Goal: Communication & Community: Answer question/provide support

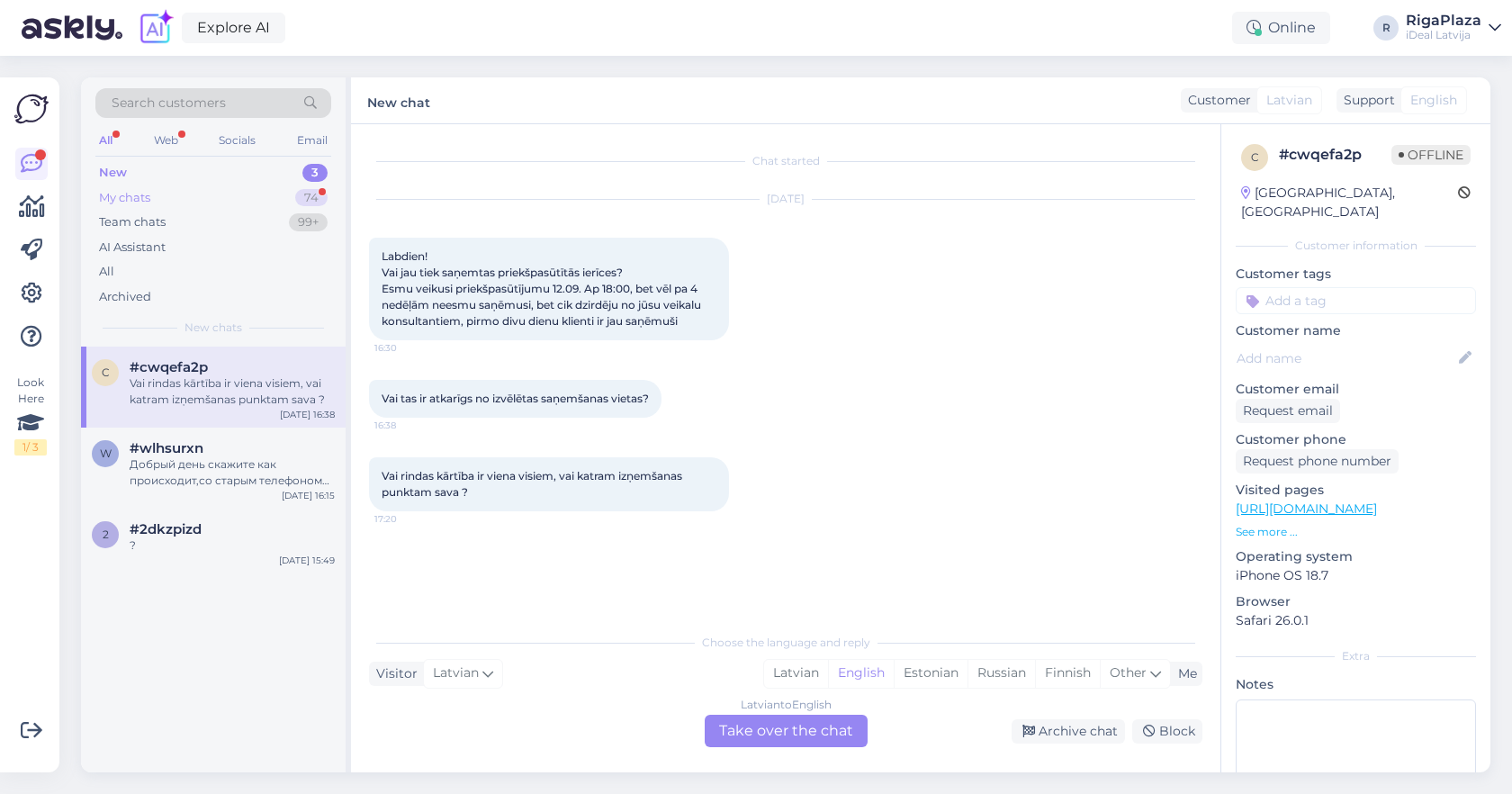
click at [253, 200] on div "My chats 74" at bounding box center [213, 197] width 236 height 25
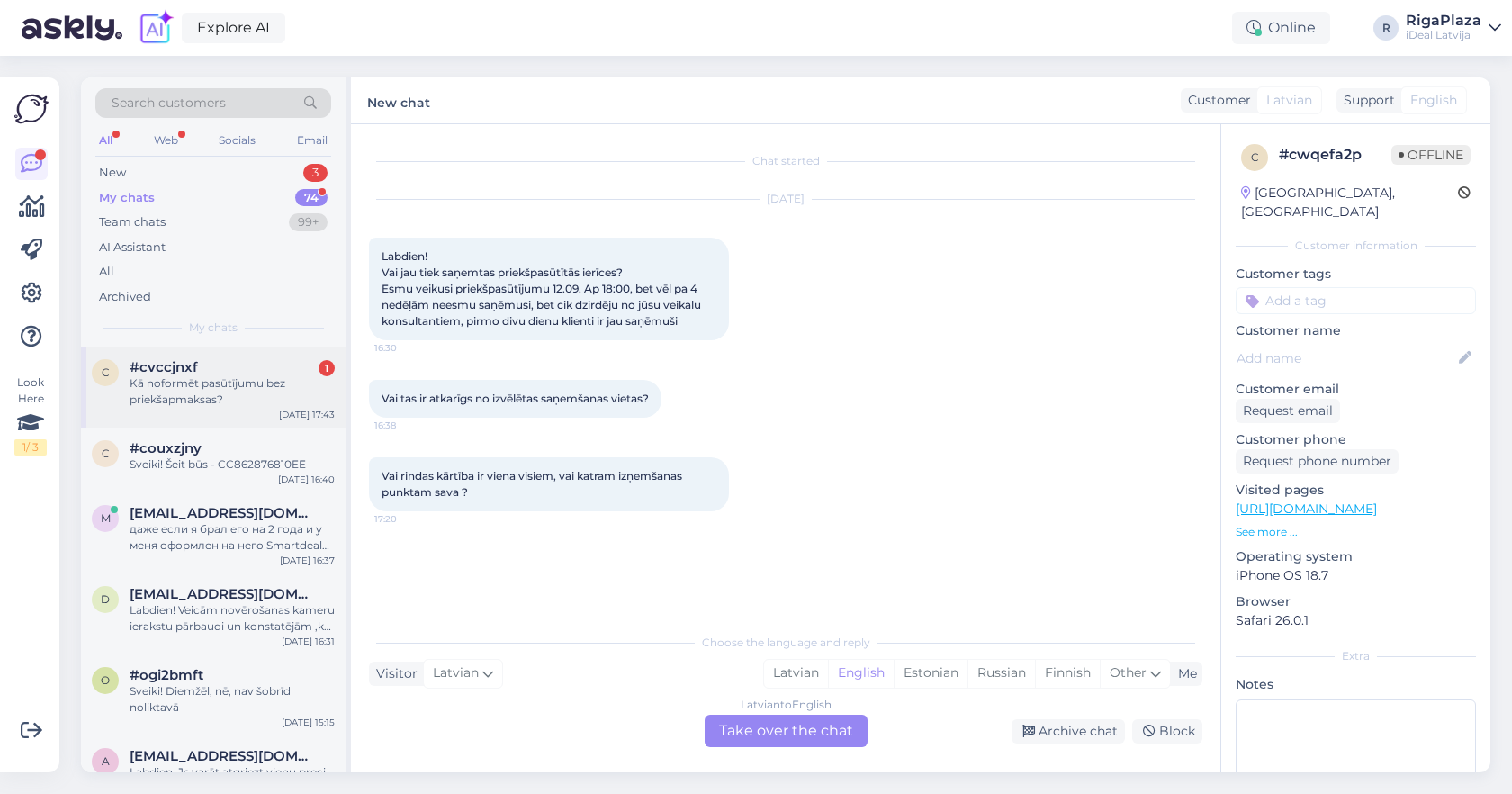
click at [293, 366] on div "#cvccjnxf 1" at bounding box center [232, 368] width 205 height 16
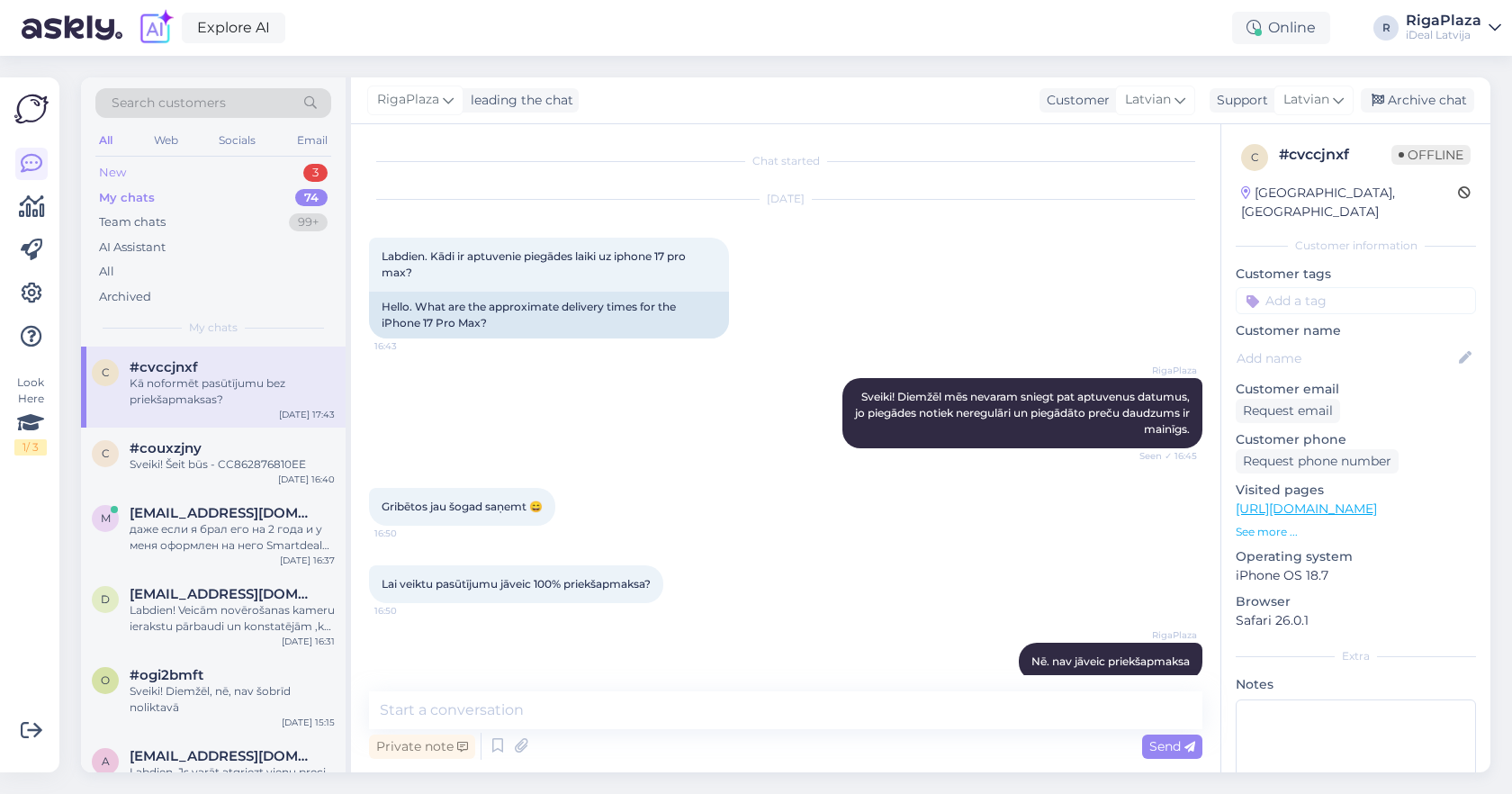
click at [317, 165] on div "3" at bounding box center [315, 172] width 25 height 18
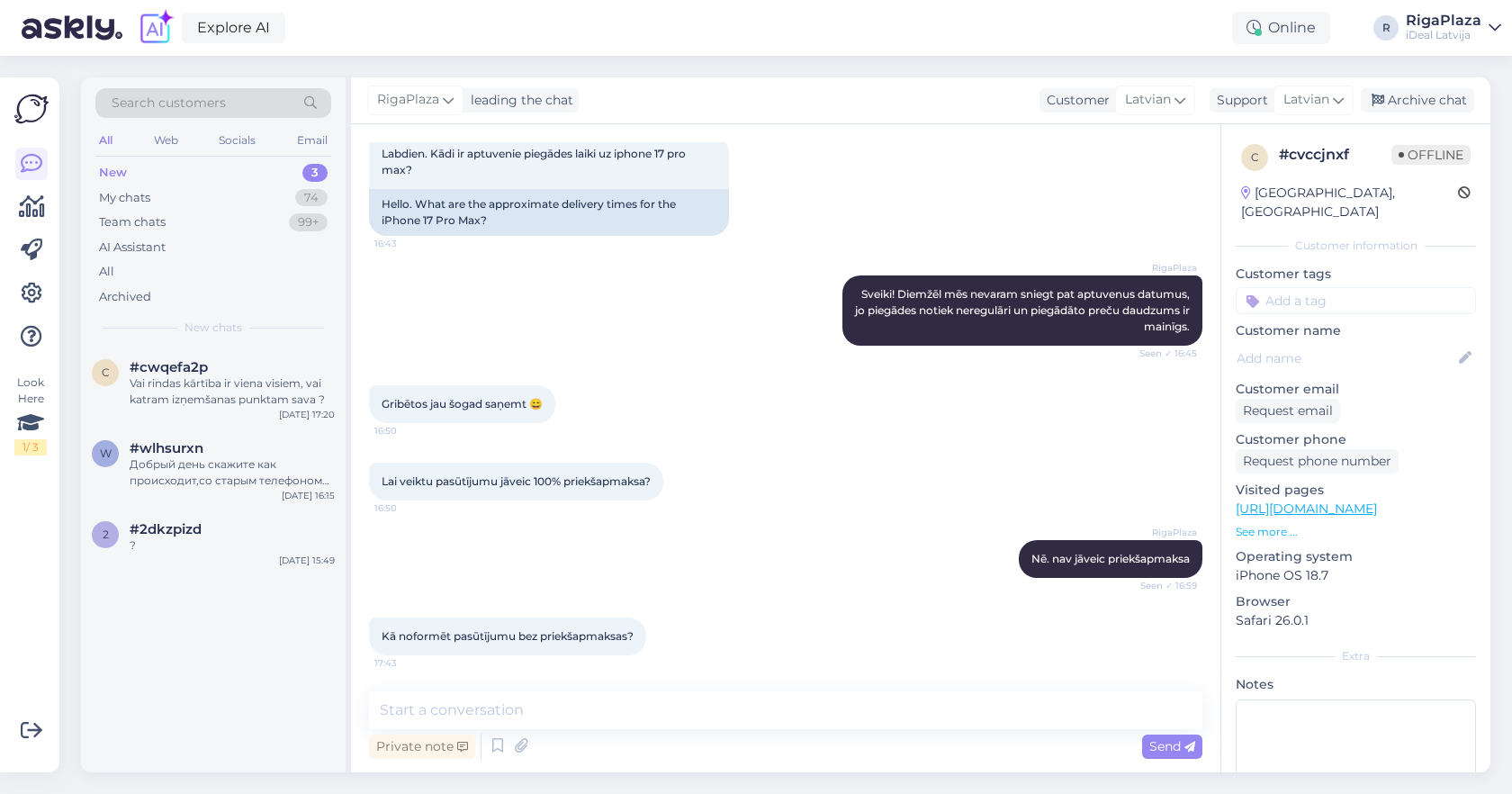
scroll to position [103, 0]
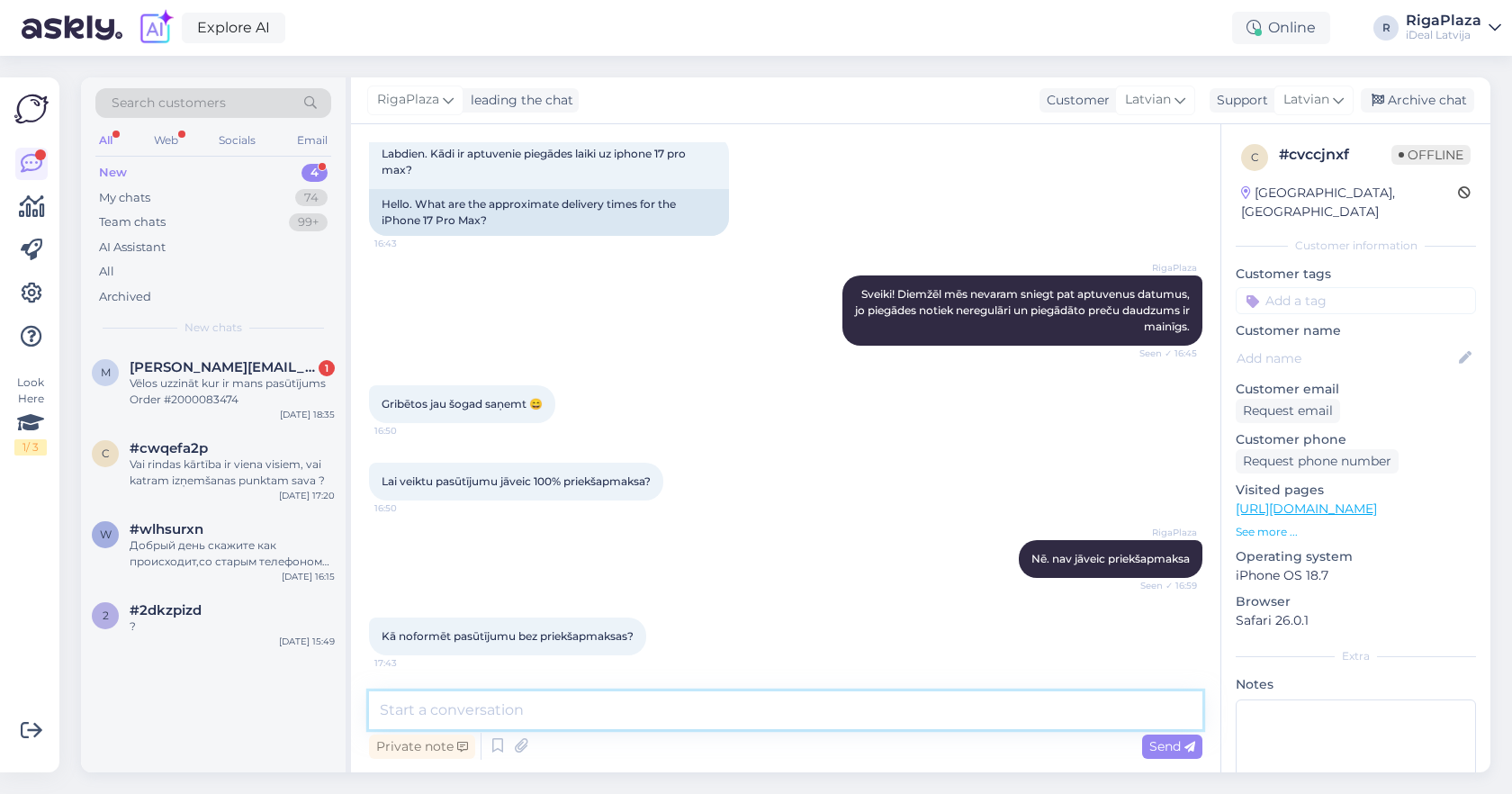
click at [617, 709] on textarea at bounding box center [786, 711] width 833 height 38
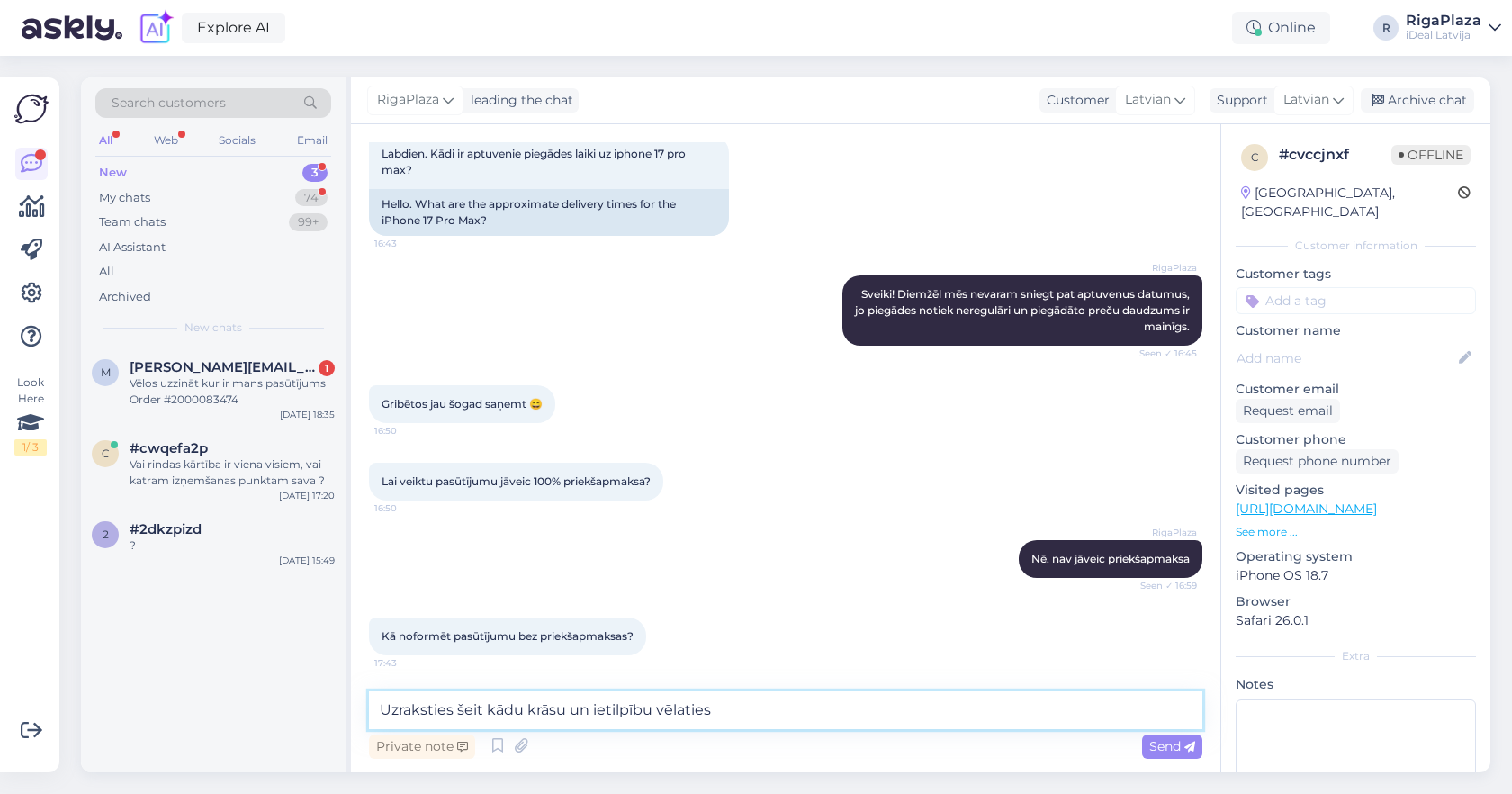
click at [454, 708] on textarea "Uzraksties šeit kādu krāsu un ietilpību vēlaties" at bounding box center [786, 711] width 833 height 38
click at [787, 694] on textarea "Uzrakstiet šeit kādu krāsu un ietilpību vēlaties" at bounding box center [786, 711] width 833 height 38
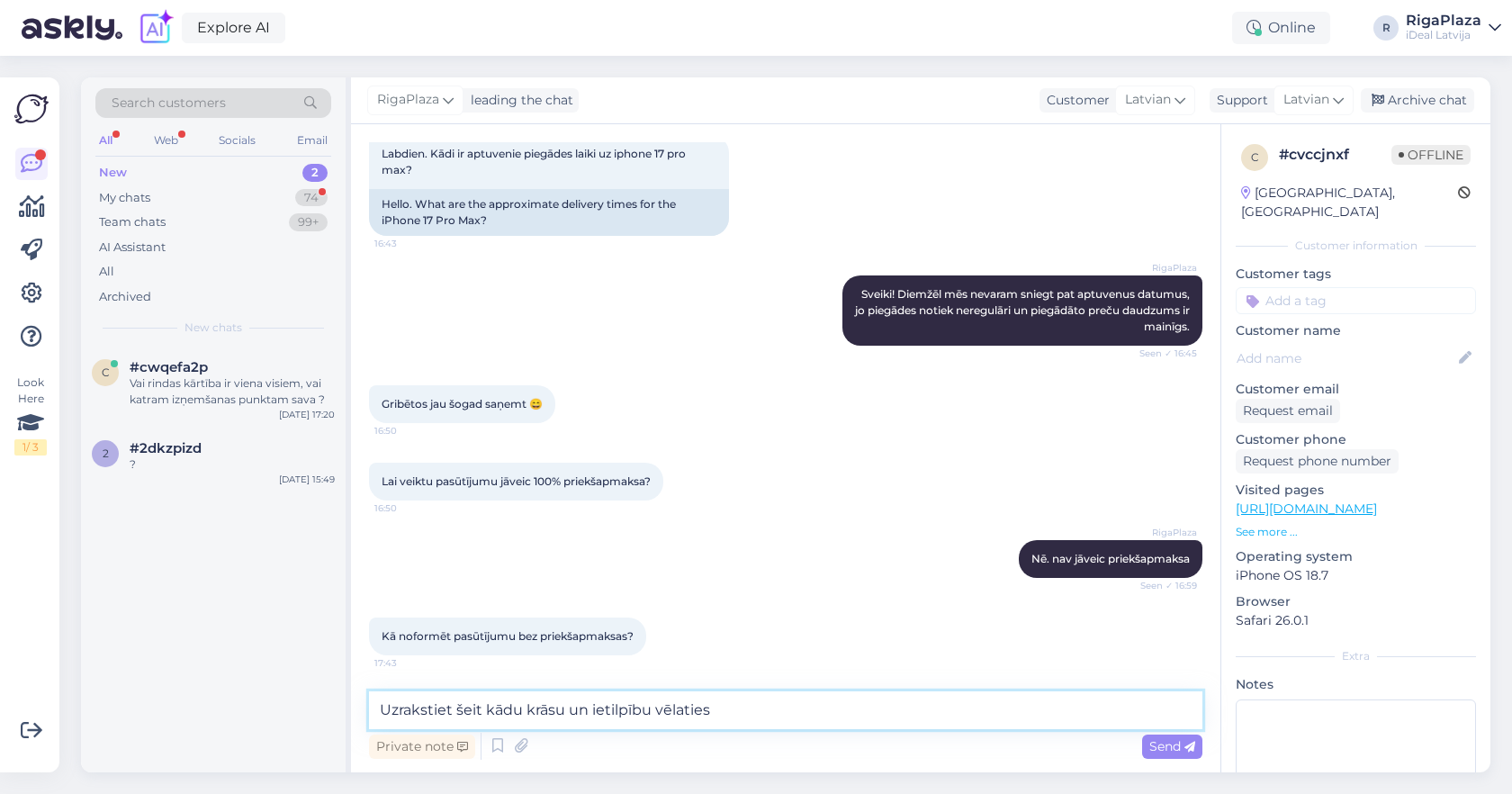
click at [794, 704] on textarea "Uzrakstiet šeit kādu krāsu un ietilpību vēlaties" at bounding box center [786, 711] width 833 height 38
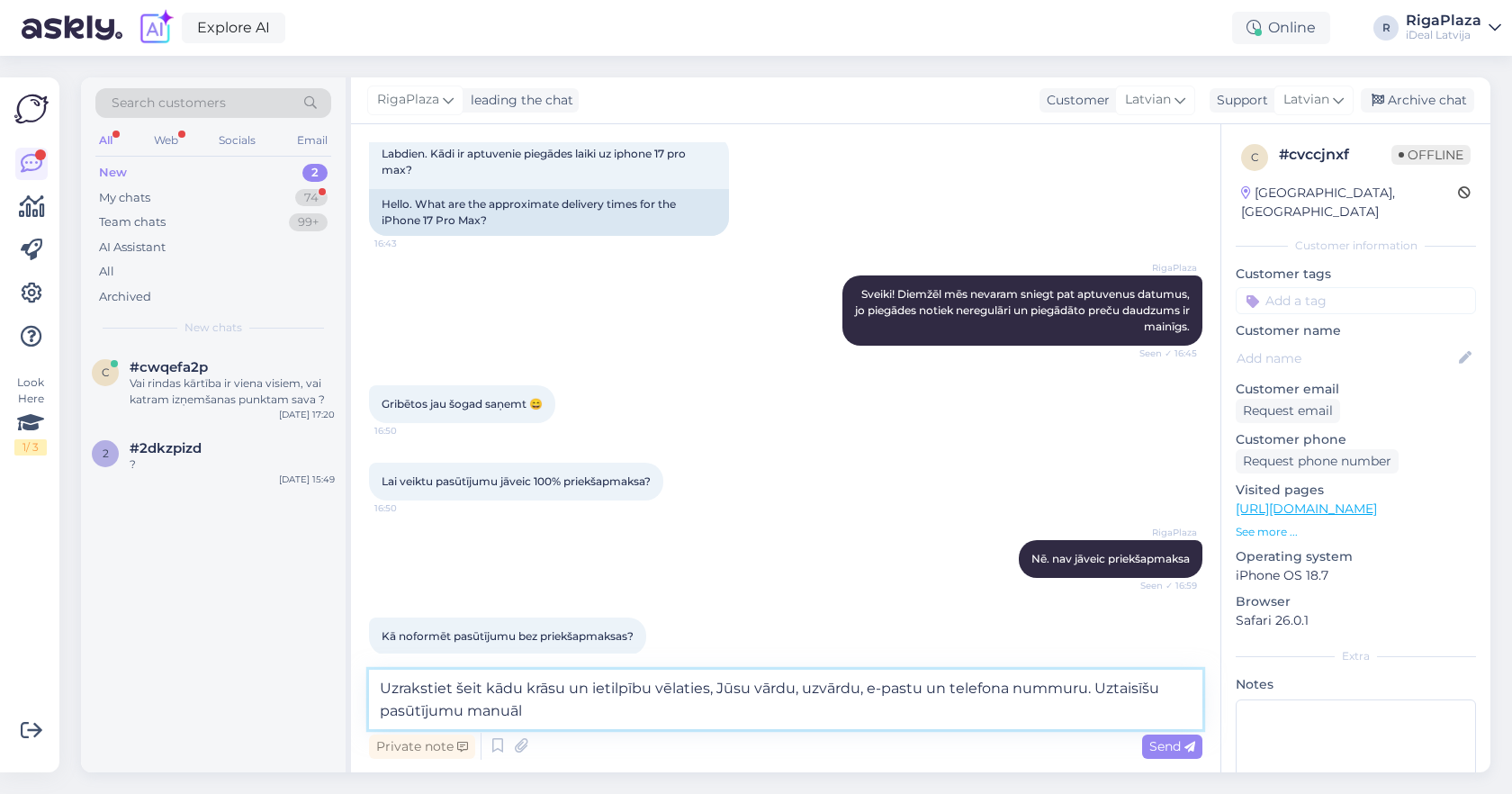
type textarea "Uzrakstiet šeit kādu krāsu un ietilpību vēlaties, Jūsu vārdu, uzvārdu, e-pastu …"
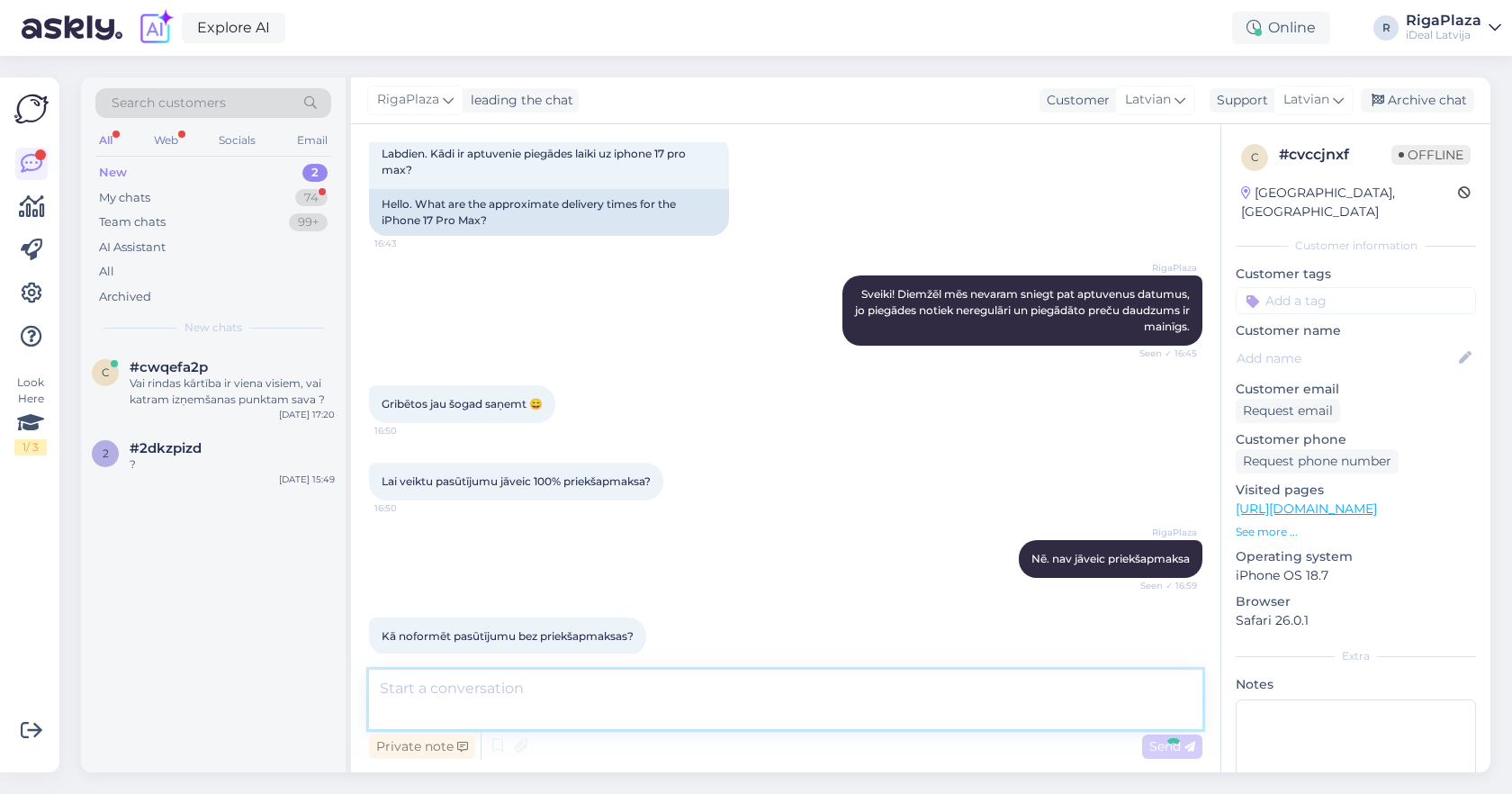
scroll to position [212, 0]
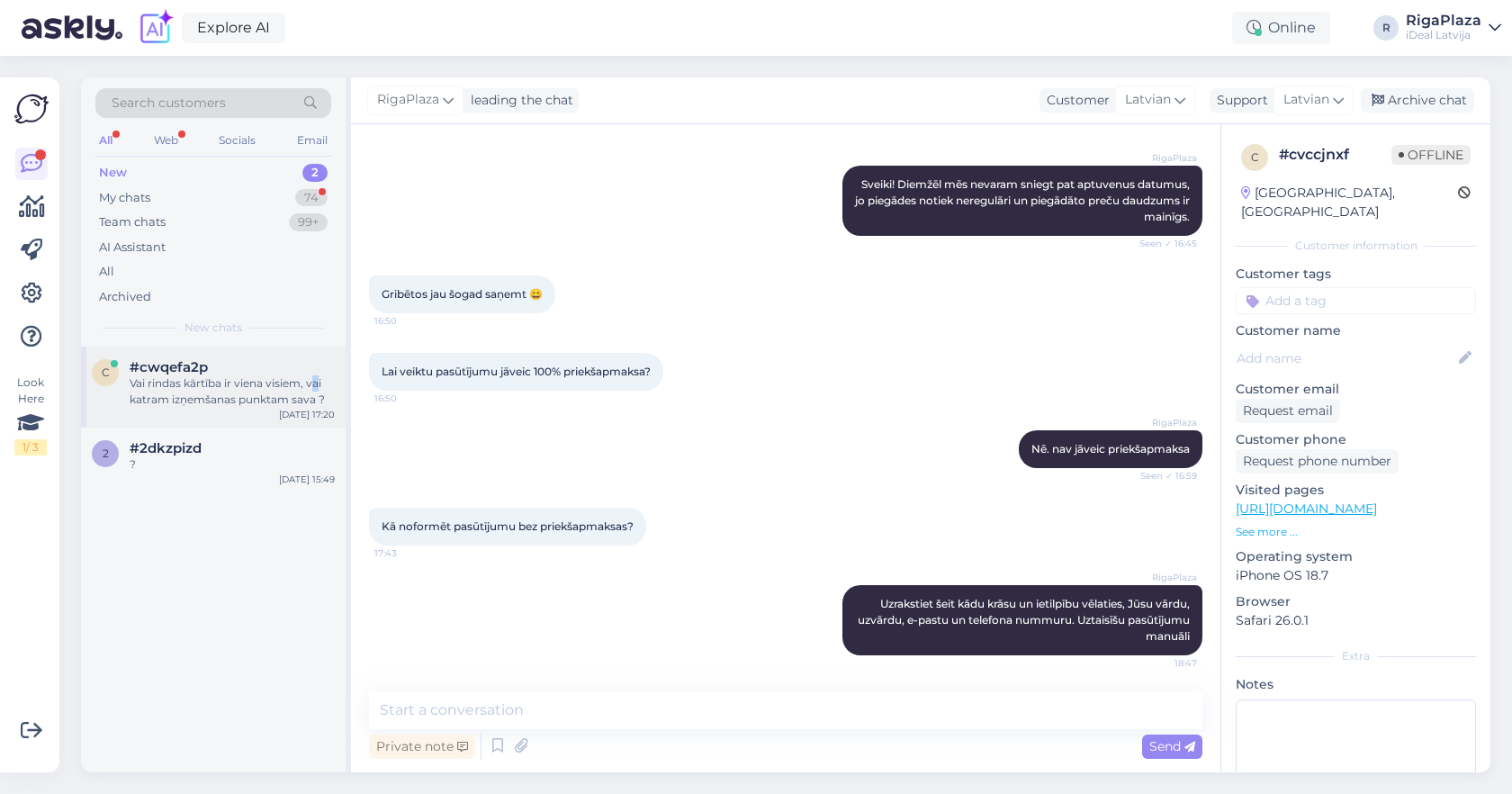
click at [316, 380] on div "Vai rindas kārtība ir viena visiem, vai katram izņemšanas punktam sava ?" at bounding box center [232, 392] width 205 height 33
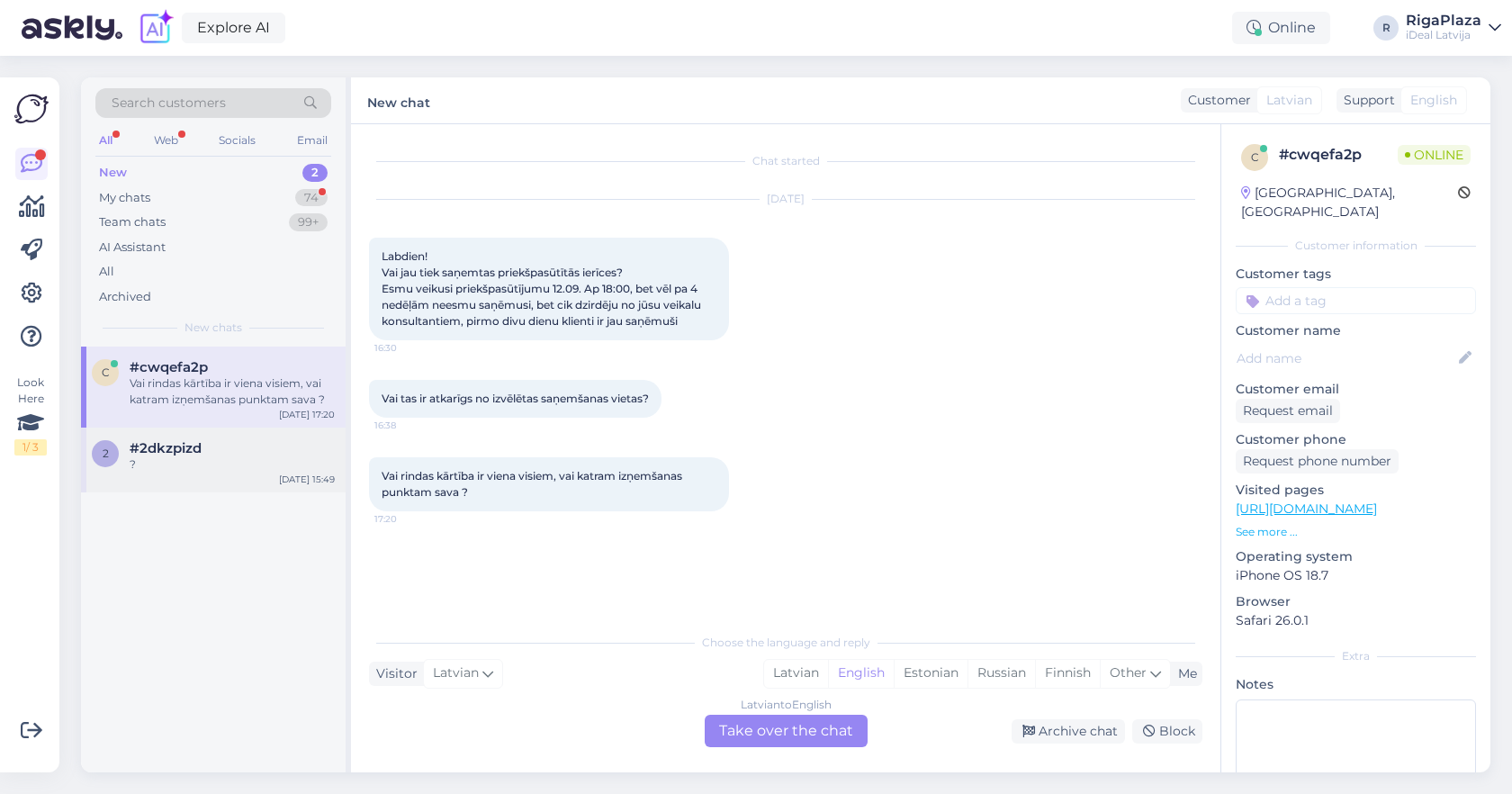
click at [311, 468] on div "?" at bounding box center [232, 465] width 205 height 16
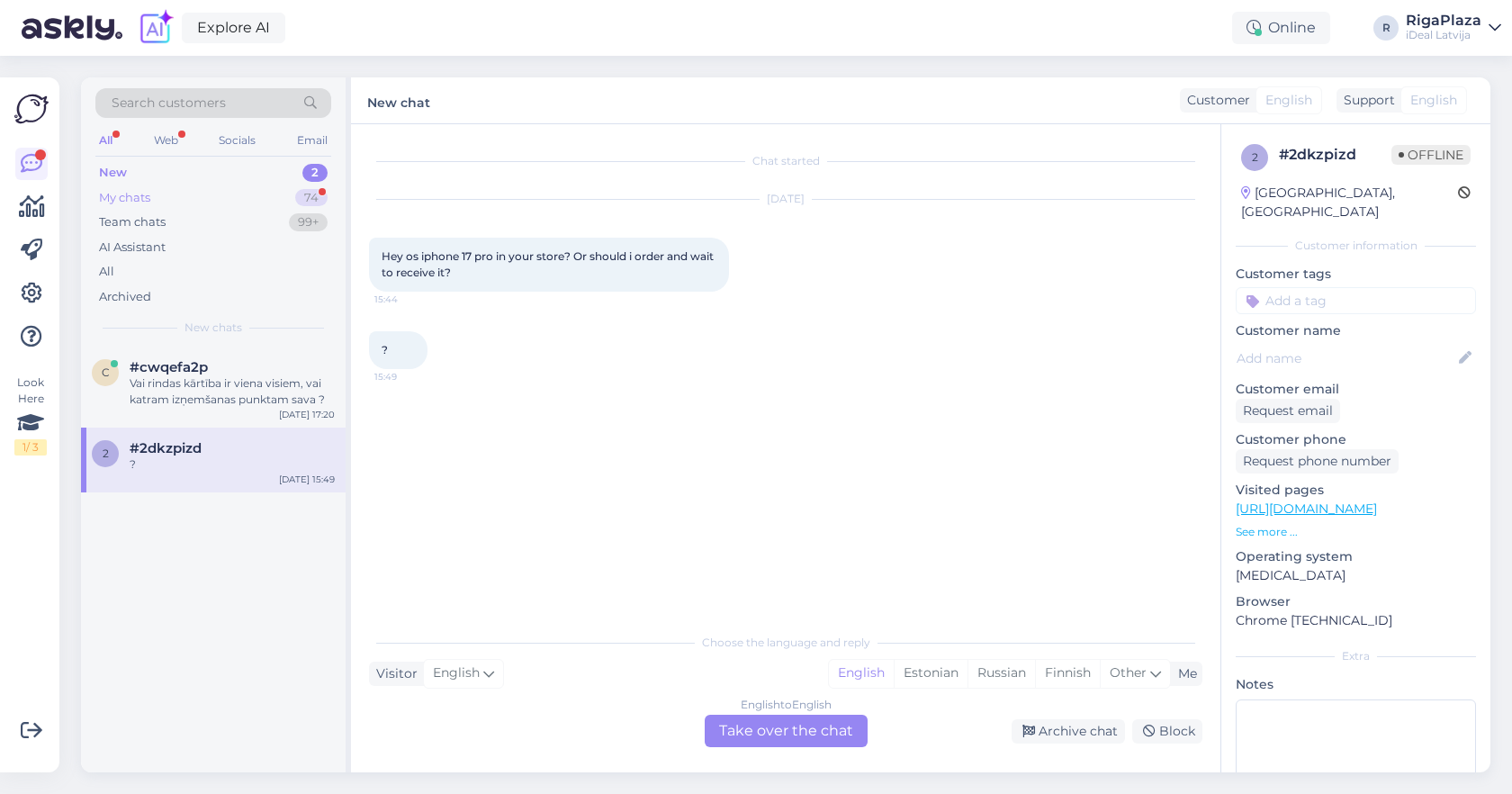
click at [252, 200] on div "My chats 74" at bounding box center [213, 197] width 236 height 25
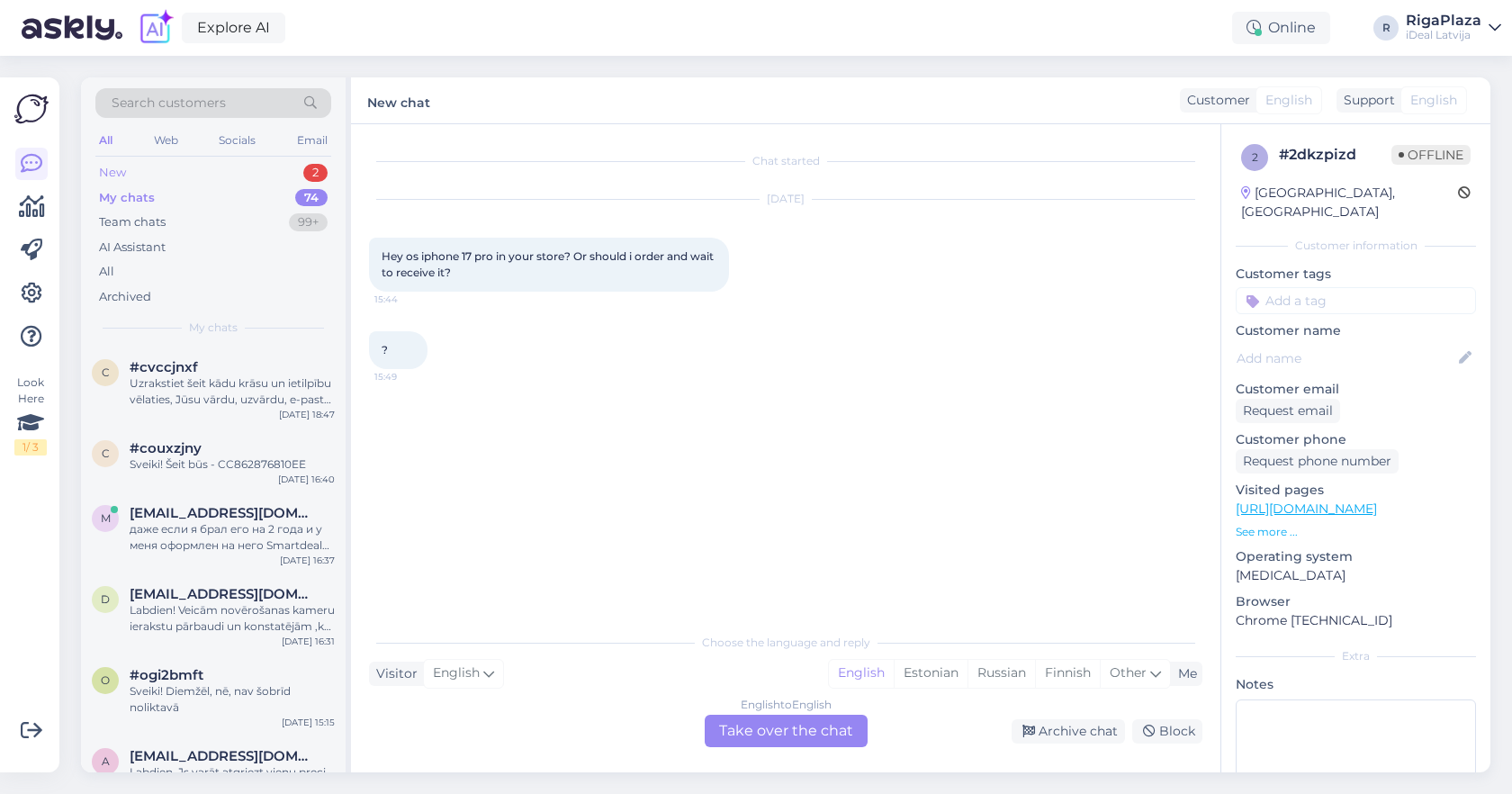
click at [267, 182] on div "New 2" at bounding box center [213, 172] width 236 height 25
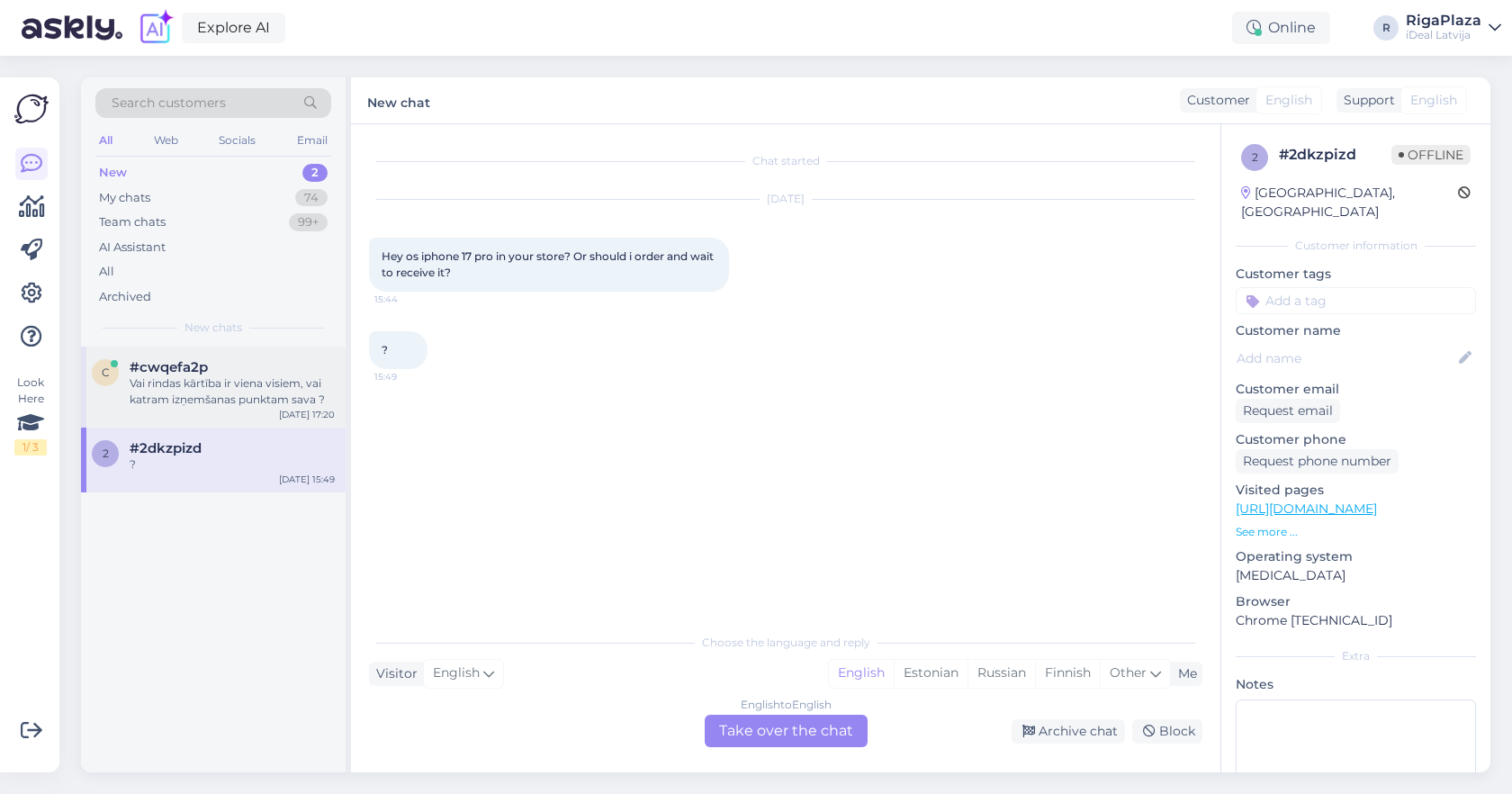
click at [242, 366] on div "#cwqefa2p" at bounding box center [232, 368] width 205 height 16
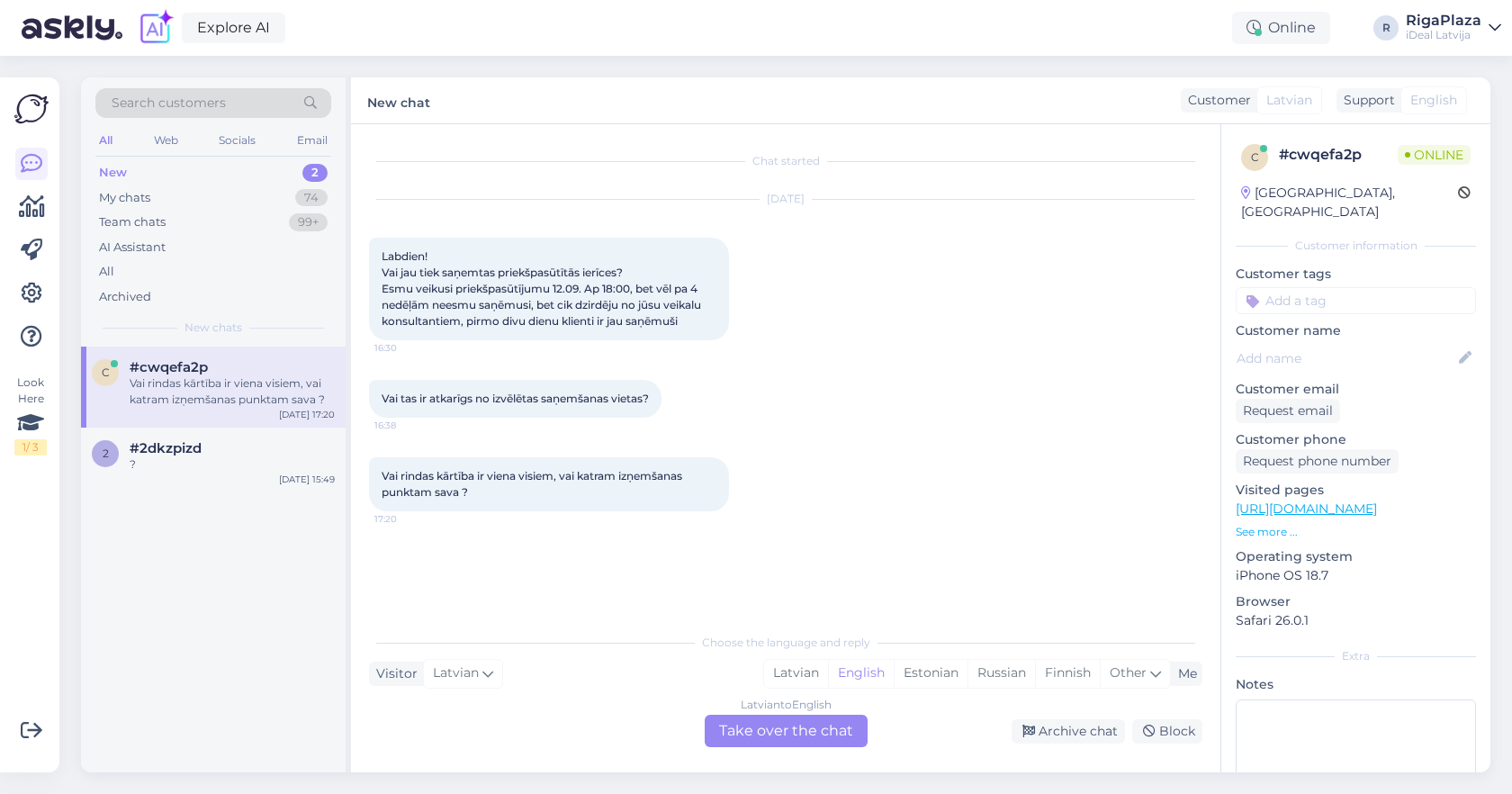
click at [253, 418] on div "c #cwqefa2p Vai rindas kārtība ir viena visiem, vai katram izņemšanas punktam s…" at bounding box center [213, 388] width 265 height 81
